Goal: Transaction & Acquisition: Purchase product/service

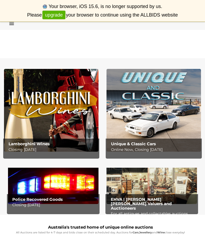
click at [13, 25] on icon at bounding box center [10, 23] width 7 height 5
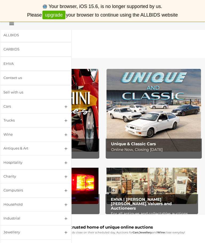
click at [10, 34] on div "ALLBIDS" at bounding box center [29, 35] width 52 height 6
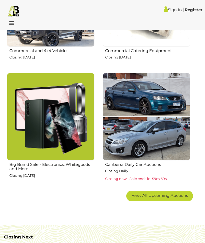
scroll to position [536, 0]
click at [179, 194] on span "View All Upcoming Auctions" at bounding box center [160, 195] width 56 height 5
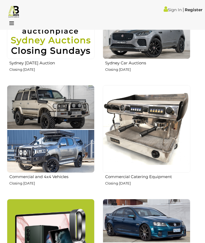
scroll to position [410, 0]
click at [25, 122] on img at bounding box center [51, 129] width 88 height 88
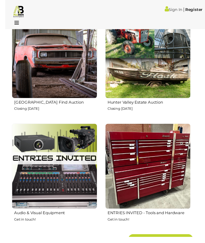
scroll to position [1637, 0]
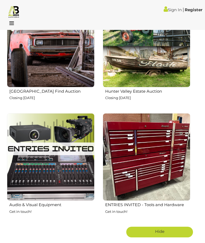
click at [169, 166] on img at bounding box center [147, 157] width 88 height 88
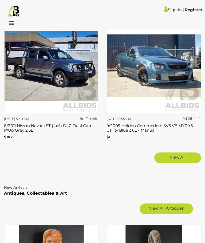
scroll to position [2420, 0]
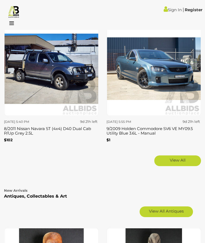
click at [187, 155] on link "View All" at bounding box center [177, 160] width 47 height 11
